Goal: Check status: Check status

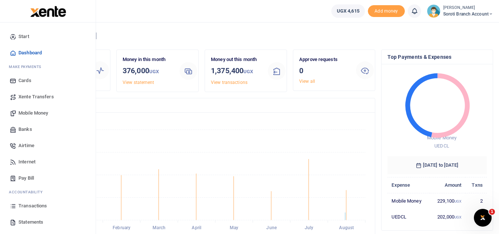
click at [34, 202] on span "Transactions" at bounding box center [32, 205] width 28 height 7
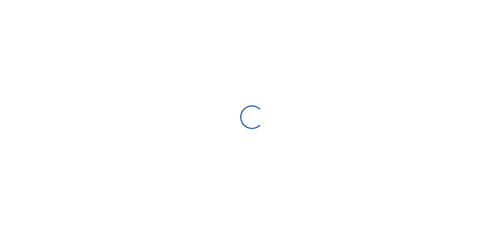
select select
type input "[DATE] - [DATE]"
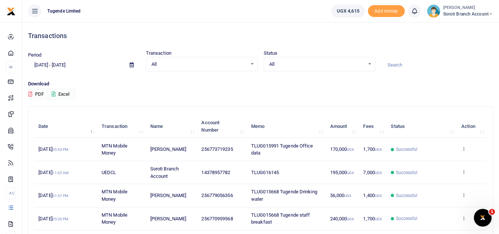
click at [66, 148] on span "[DATE] 05:53 PM" at bounding box center [53, 149] width 30 height 6
click at [69, 149] on small "05:53 PM" at bounding box center [60, 149] width 16 height 4
click at [110, 146] on span "MTN Mobile Money" at bounding box center [115, 149] width 26 height 13
click at [50, 175] on span "[DATE] 11:02 AM" at bounding box center [53, 172] width 30 height 6
click at [470, 173] on td "View details" at bounding box center [472, 172] width 30 height 23
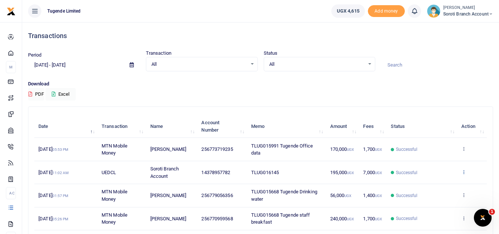
click at [462, 173] on icon at bounding box center [463, 171] width 5 height 5
click at [430, 184] on link "View details" at bounding box center [436, 184] width 58 height 10
